Goal: Information Seeking & Learning: Check status

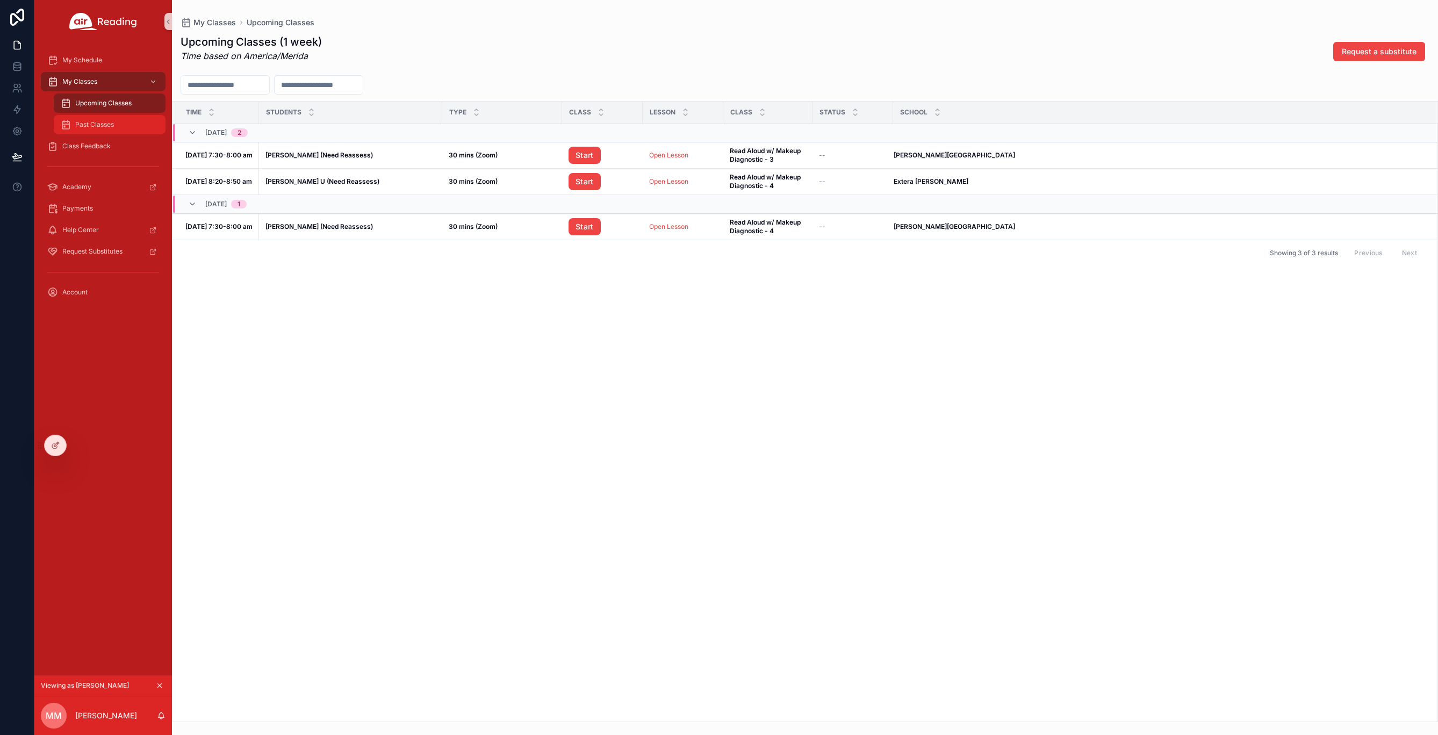
click at [91, 120] on div "Past Classes" at bounding box center [109, 124] width 99 height 17
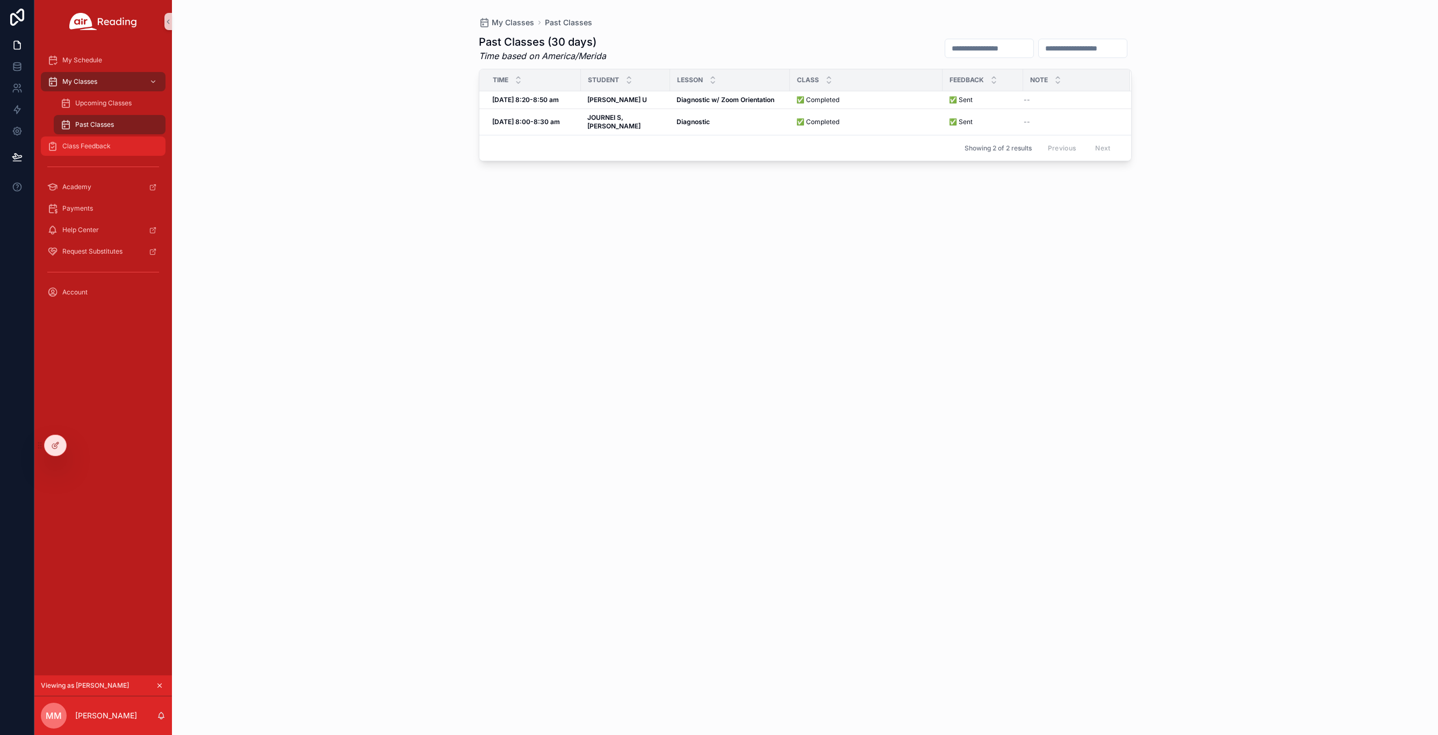
click at [93, 147] on span "Class Feedback" at bounding box center [86, 146] width 48 height 9
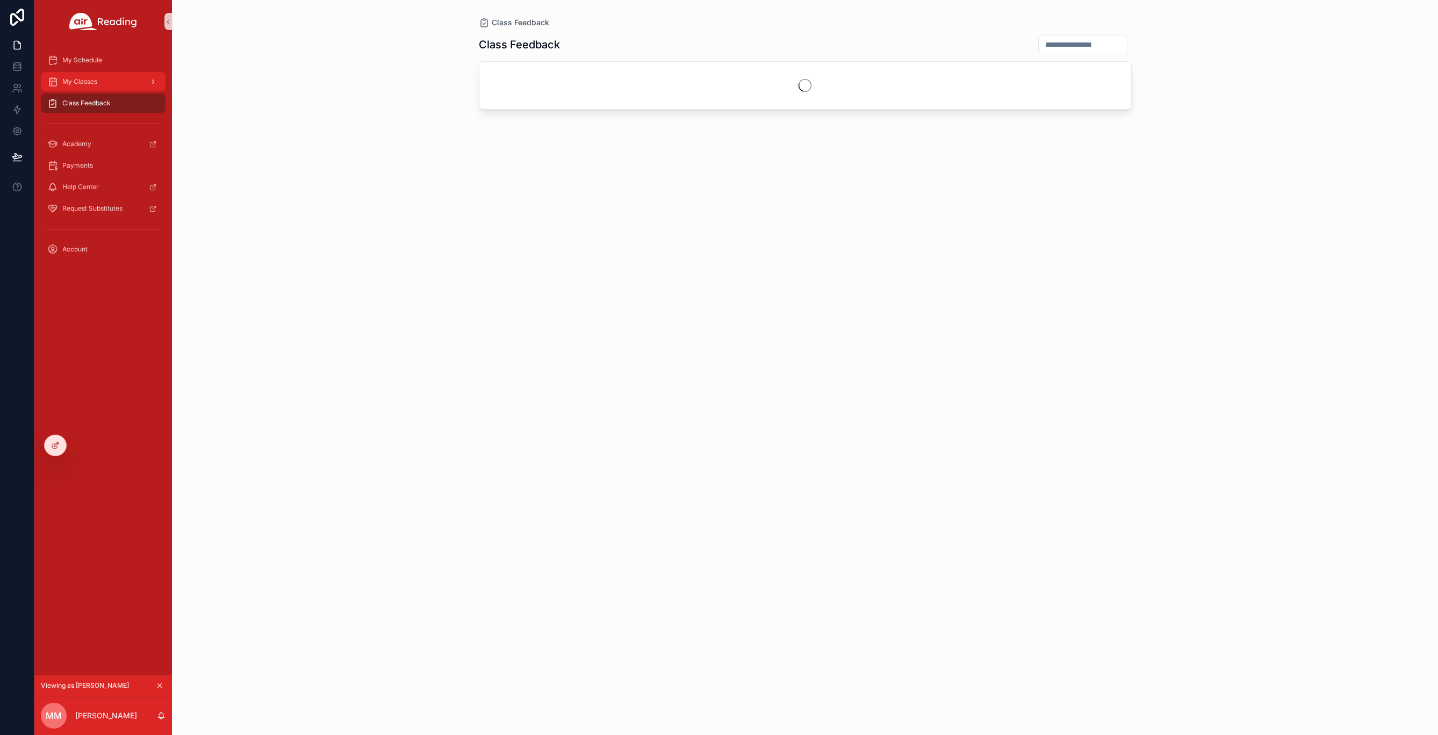
click at [85, 76] on div "My Classes" at bounding box center [103, 81] width 112 height 17
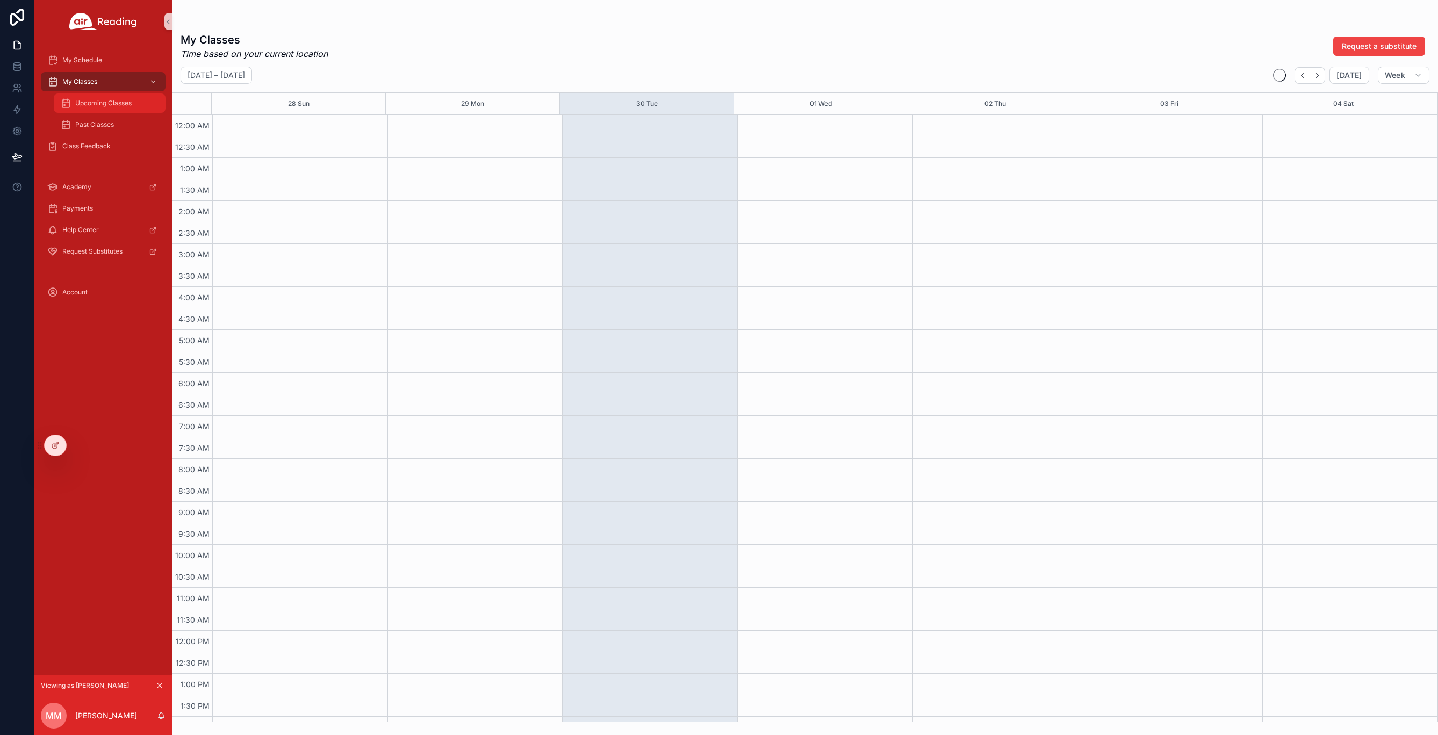
click at [95, 102] on span "Upcoming Classes" at bounding box center [103, 103] width 56 height 9
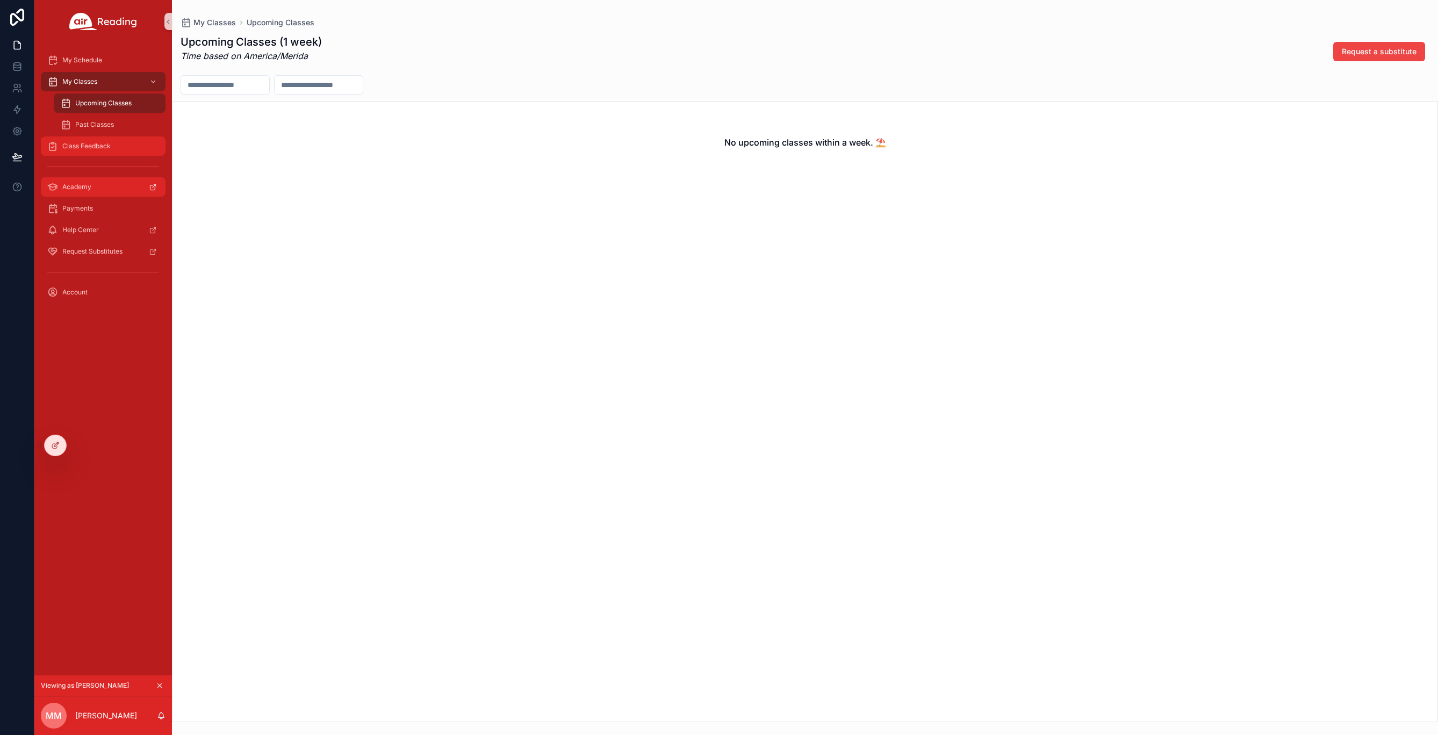
click at [98, 146] on span "Class Feedback" at bounding box center [86, 146] width 48 height 9
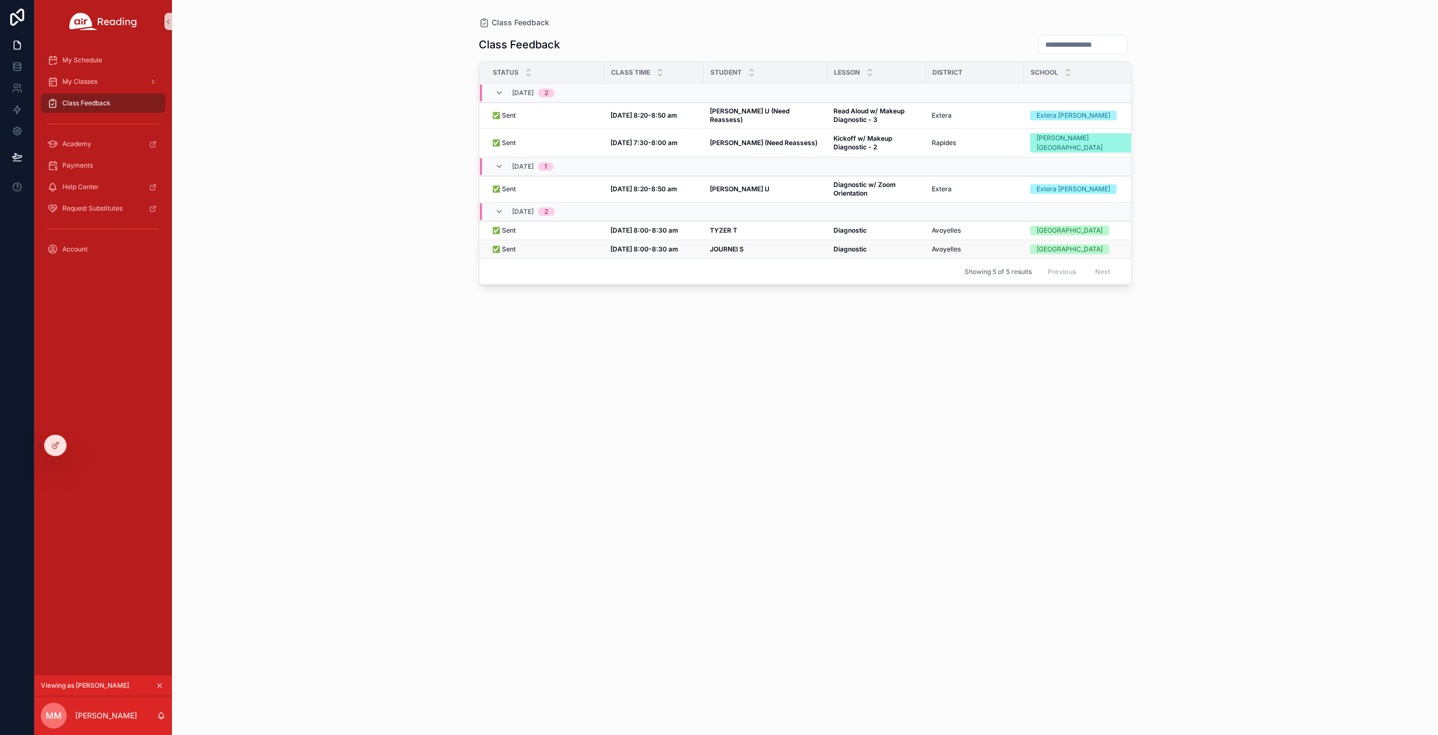
click at [508, 248] on span "✅ Sent" at bounding box center [504, 249] width 24 height 9
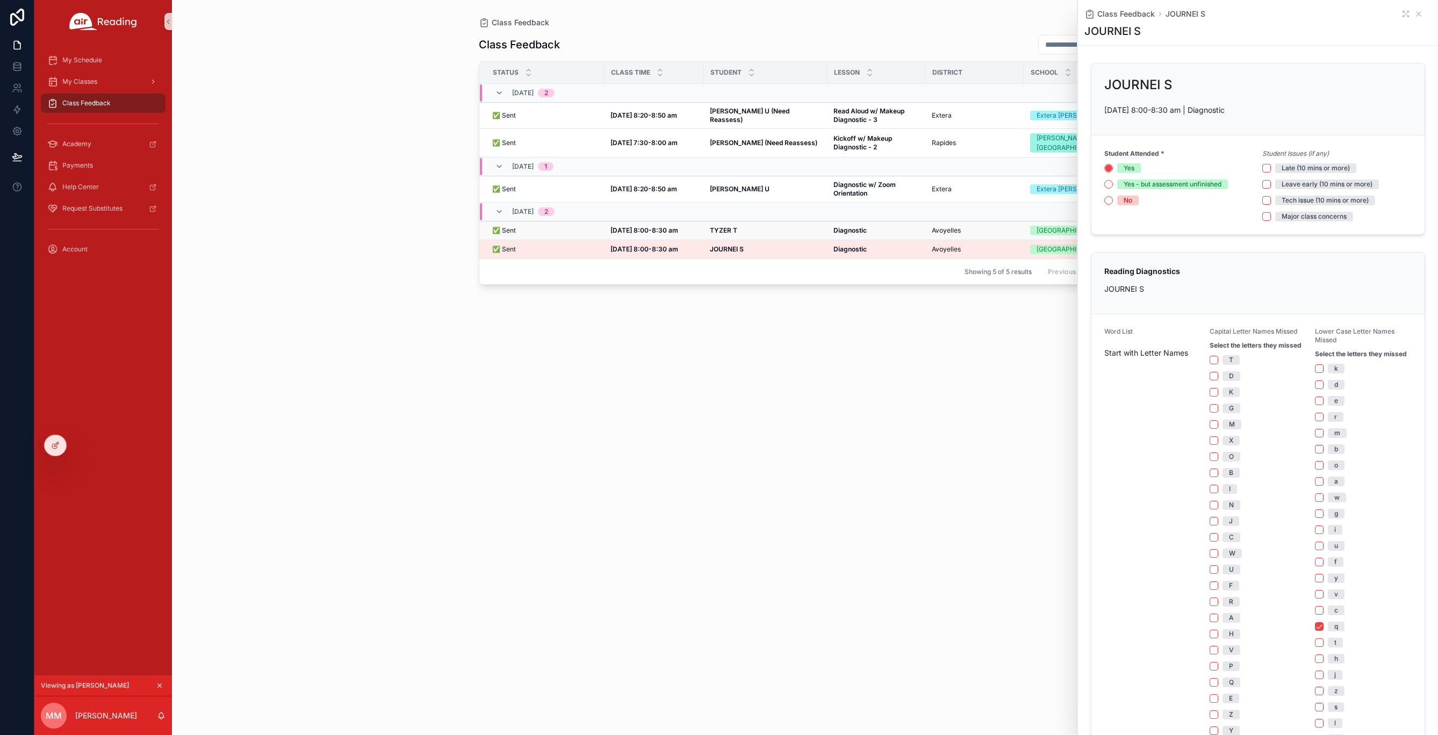
click at [698, 227] on td "[DATE] 8:00-8:30 am [DATE] 8:00-8:30 am" at bounding box center [653, 230] width 99 height 19
click at [703, 229] on td "TYZER T TYZER T" at bounding box center [765, 230] width 124 height 19
click at [715, 228] on strong "TYZER T" at bounding box center [723, 230] width 27 height 8
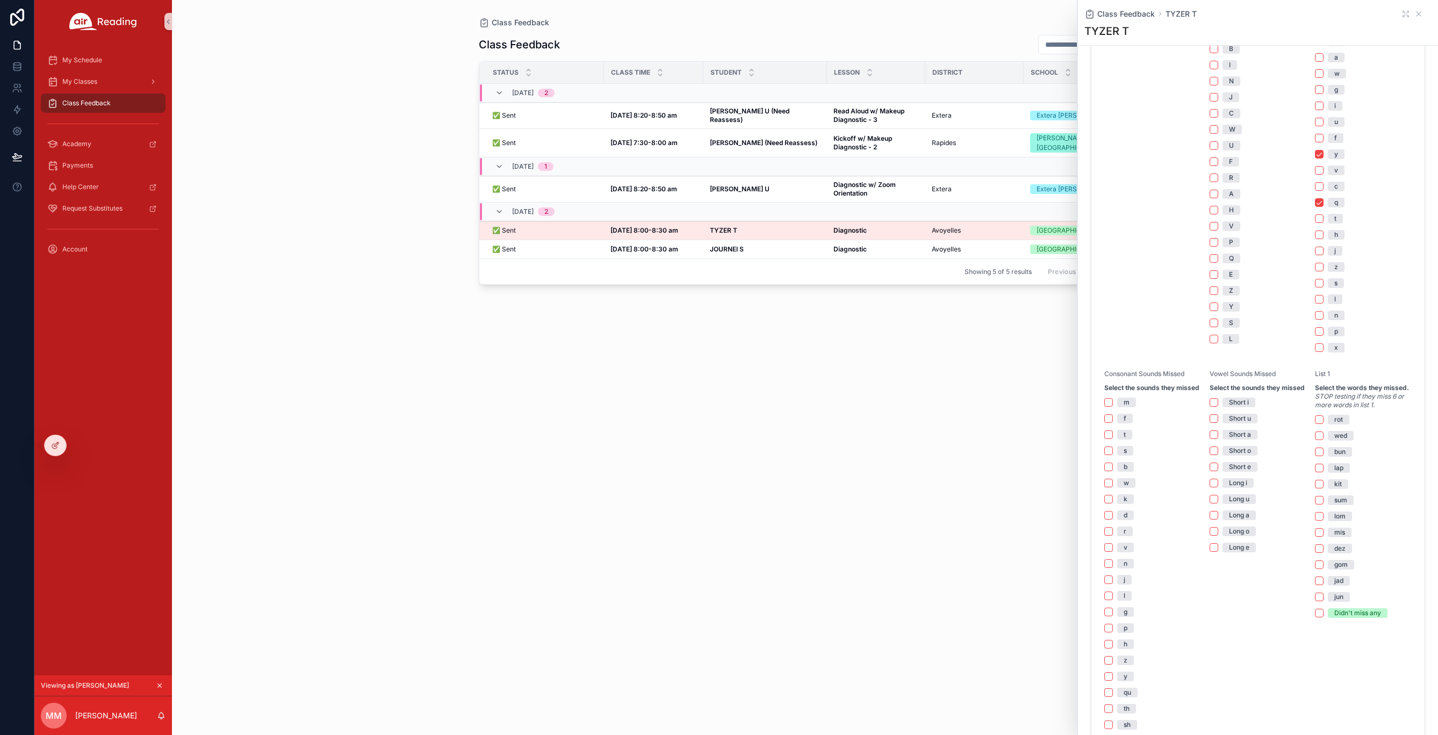
scroll to position [702, 0]
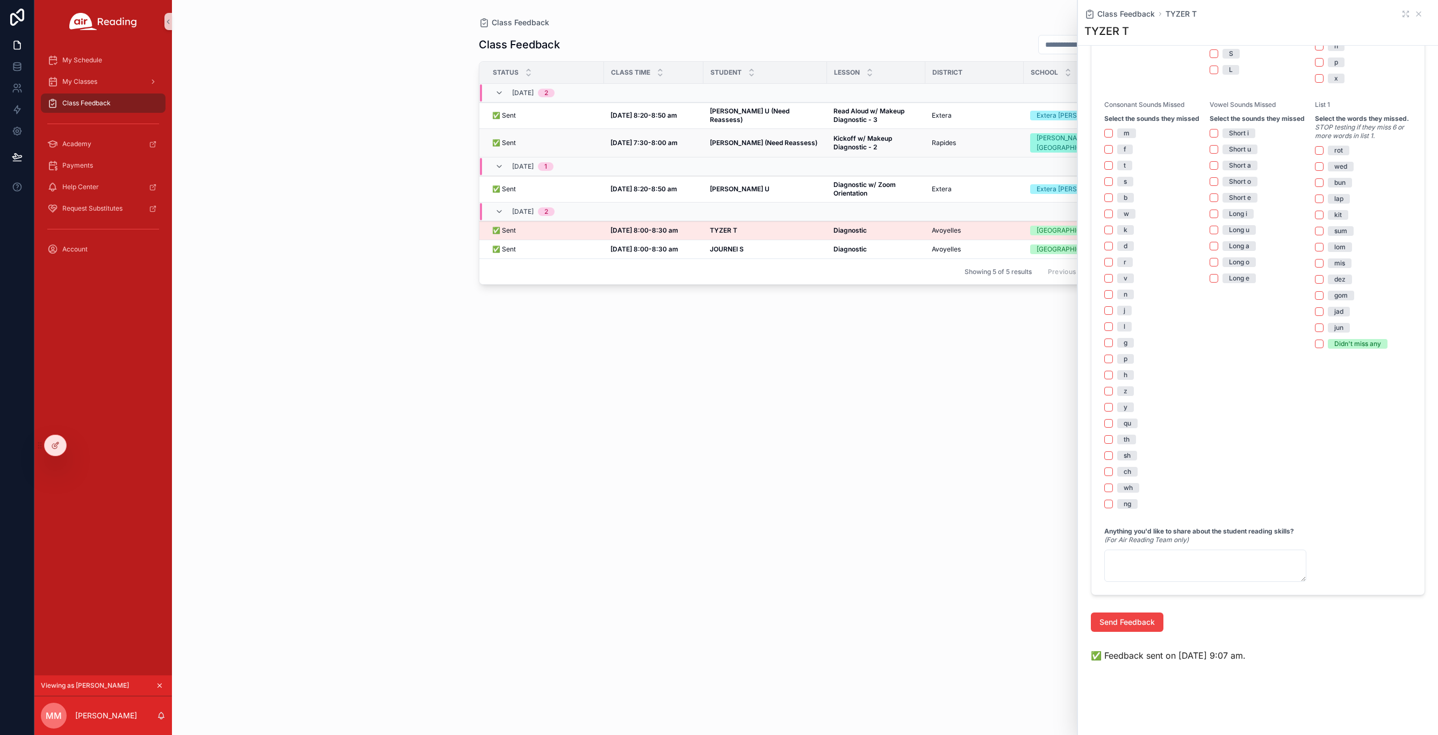
click at [724, 147] on td "[PERSON_NAME] (Need Reassess) Alayah W (Need Reassess)" at bounding box center [765, 143] width 124 height 28
click at [1416, 12] on icon "scrollable content" at bounding box center [1418, 14] width 4 height 4
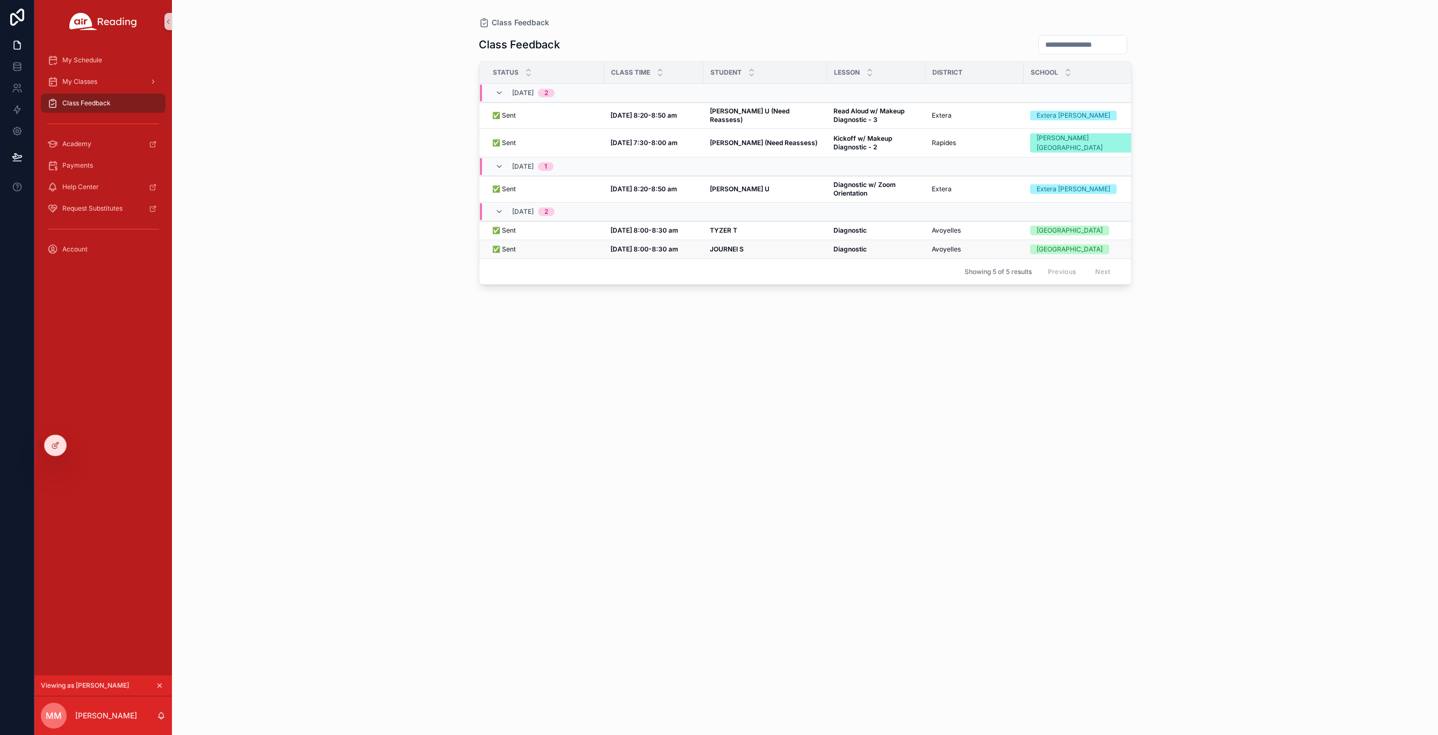
click at [723, 246] on strong "JOURNEI S" at bounding box center [727, 249] width 34 height 8
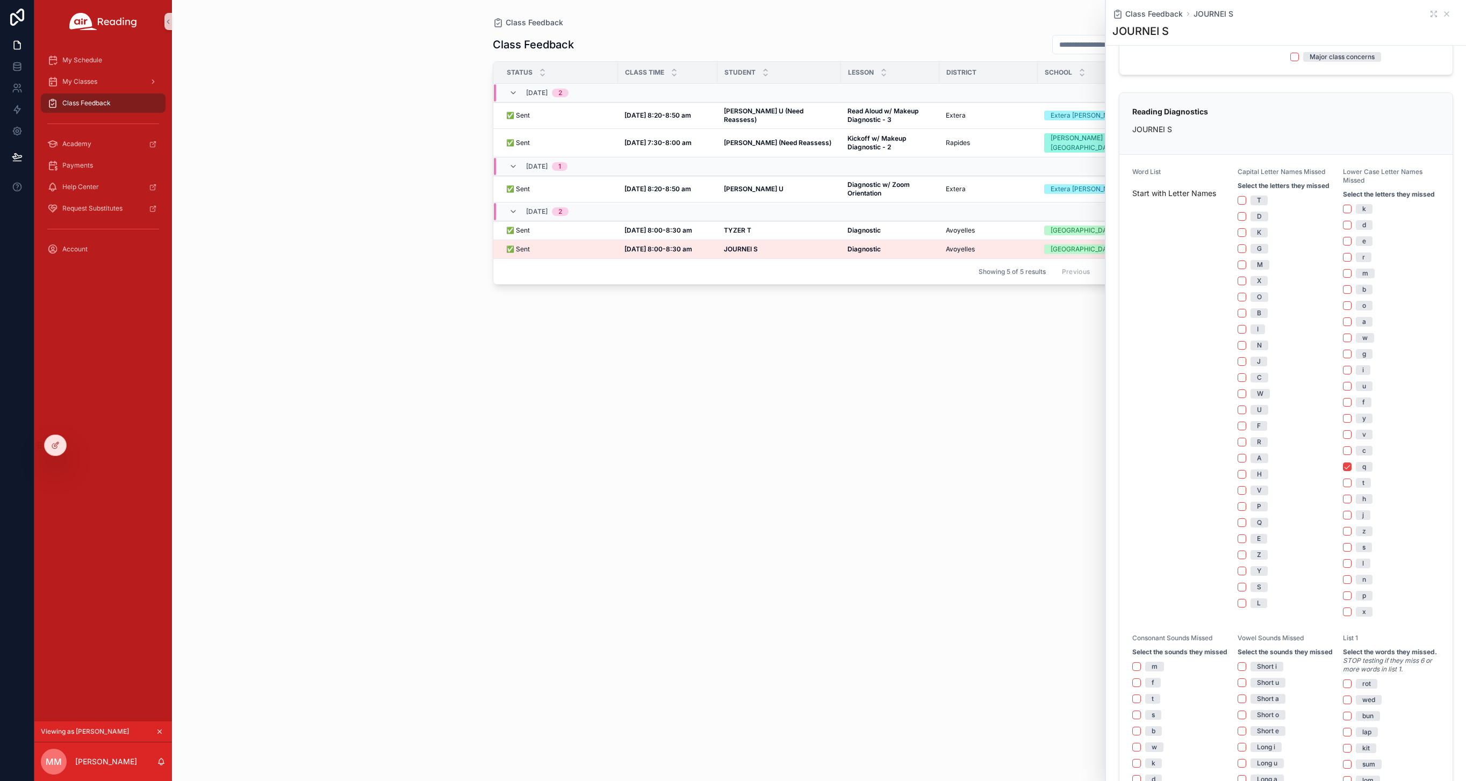
scroll to position [165, 0]
click at [1079, 270] on div "Previous Next" at bounding box center [1093, 271] width 78 height 17
click at [1437, 12] on icon "scrollable content" at bounding box center [1446, 14] width 9 height 9
